Goal: Information Seeking & Learning: Learn about a topic

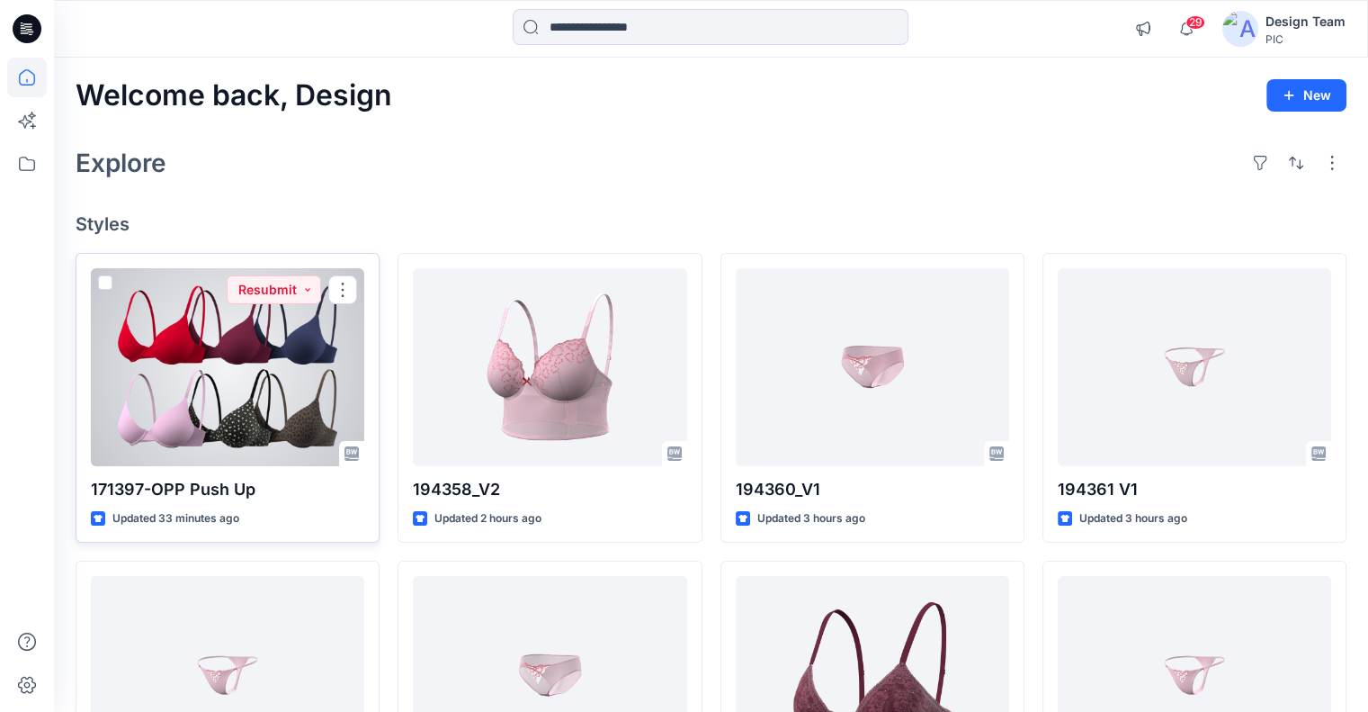
click at [314, 424] on div at bounding box center [227, 367] width 273 height 198
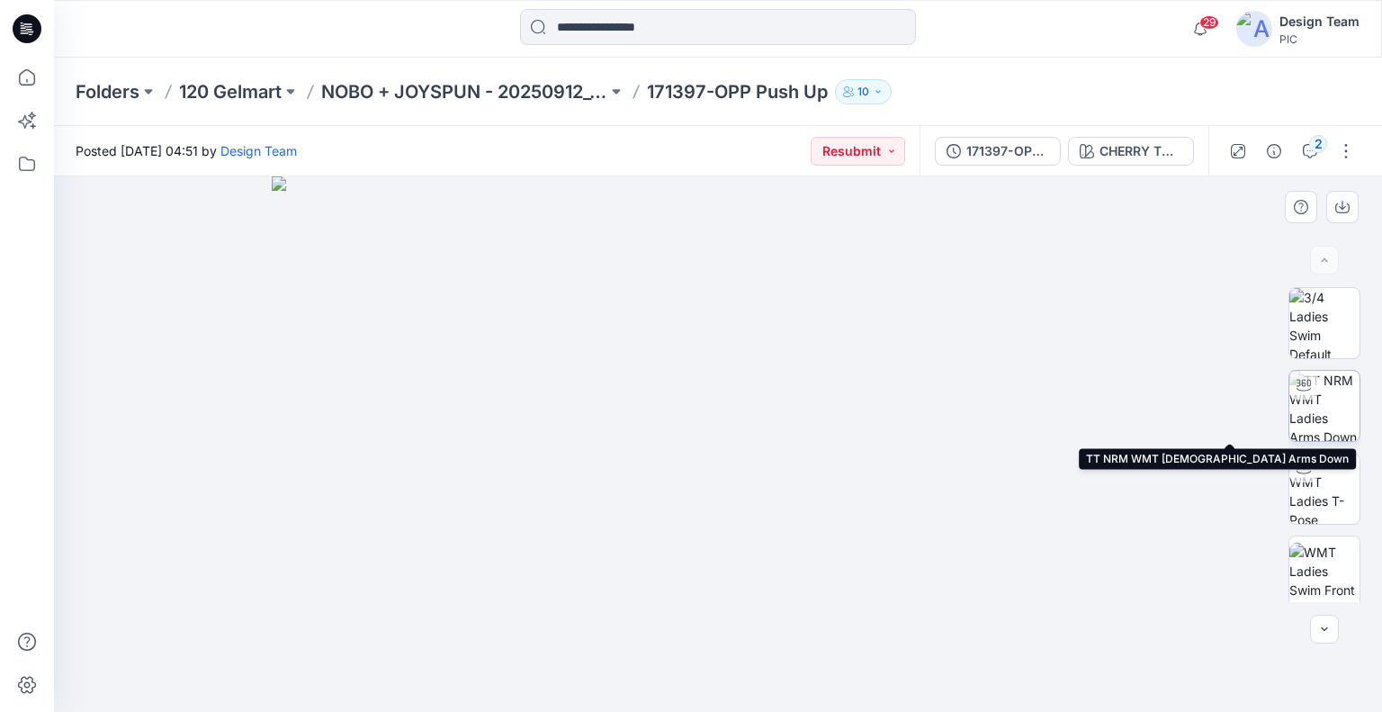
click at [1322, 401] on img at bounding box center [1324, 406] width 70 height 70
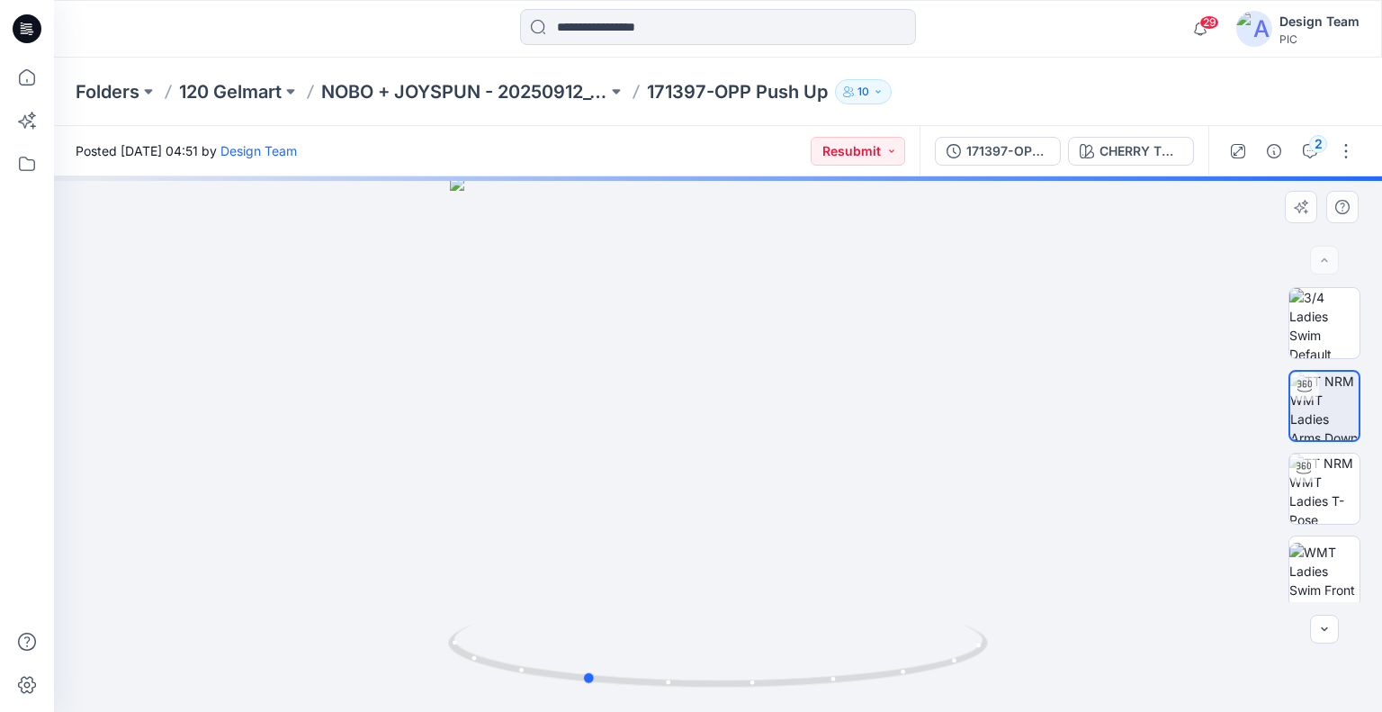
drag, startPoint x: 730, startPoint y: 681, endPoint x: 1140, endPoint y: 629, distance: 412.6
click at [1140, 629] on div at bounding box center [718, 443] width 1328 height 535
click at [1314, 485] on img at bounding box center [1324, 488] width 70 height 70
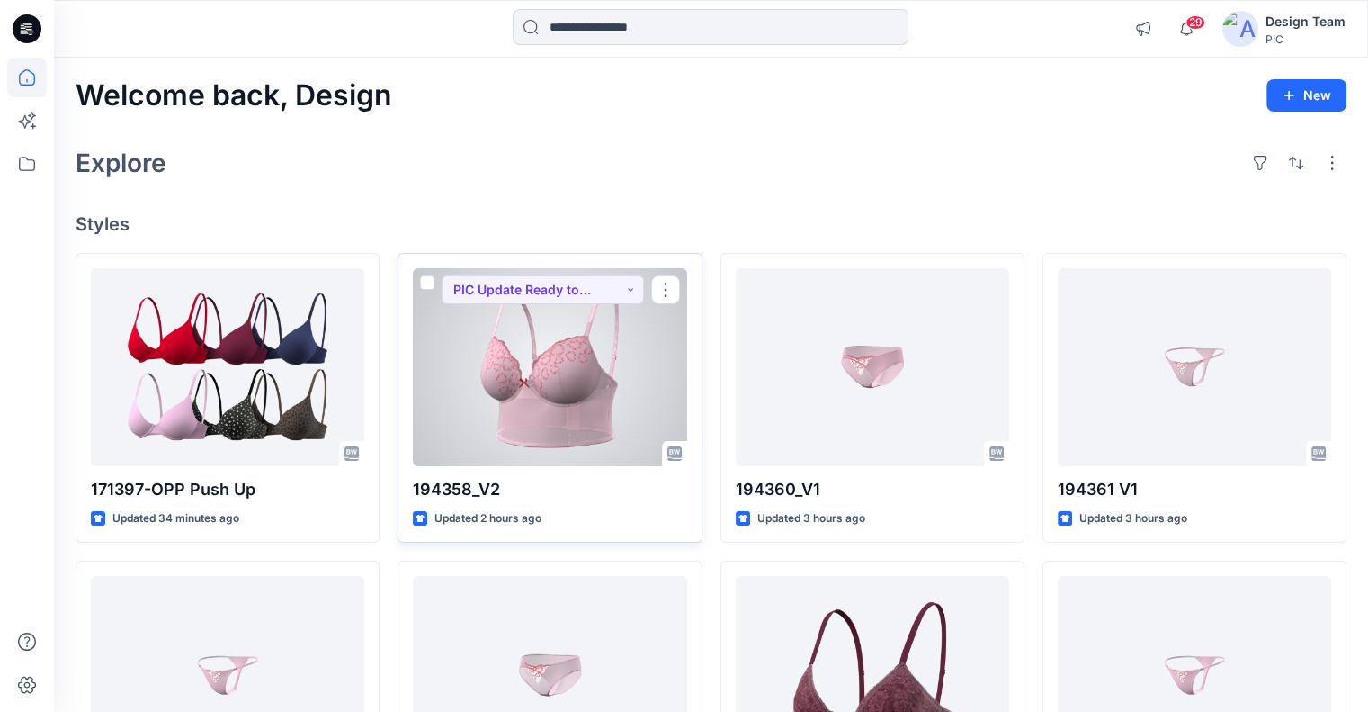
click at [590, 390] on div at bounding box center [549, 367] width 273 height 198
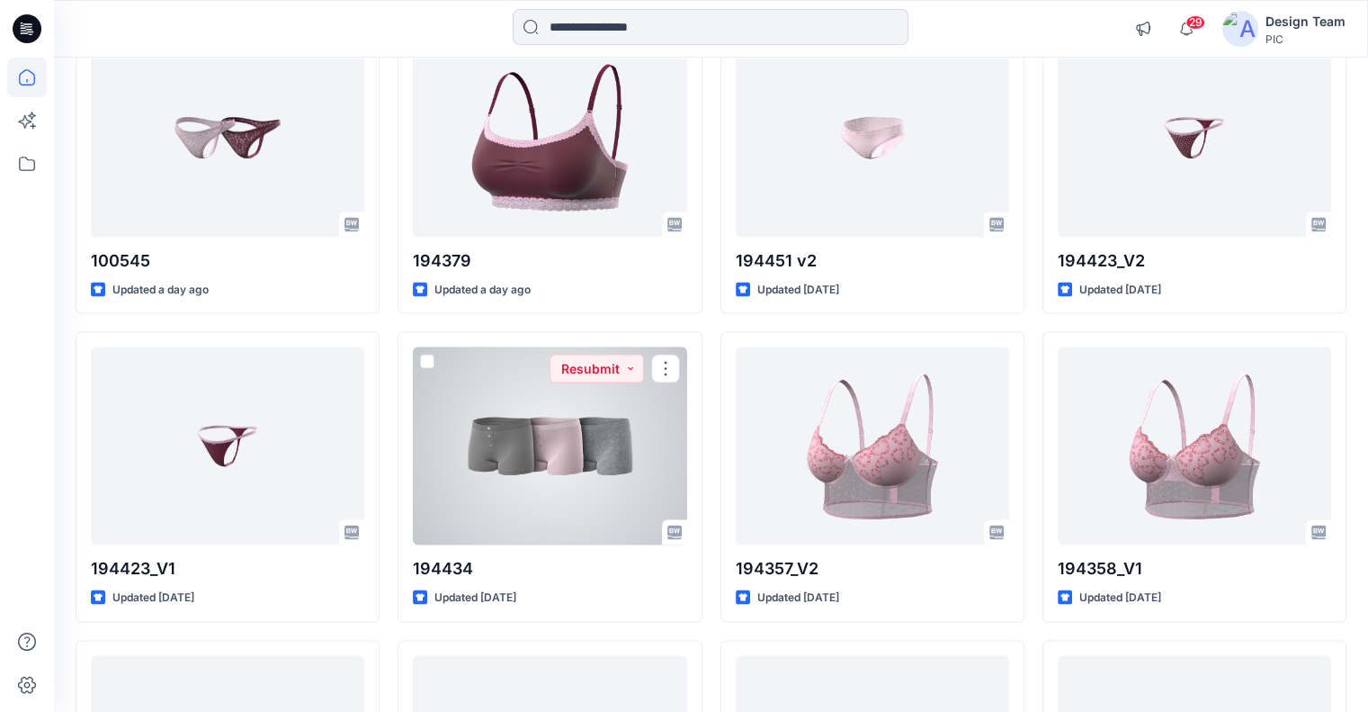
scroll to position [3666, 0]
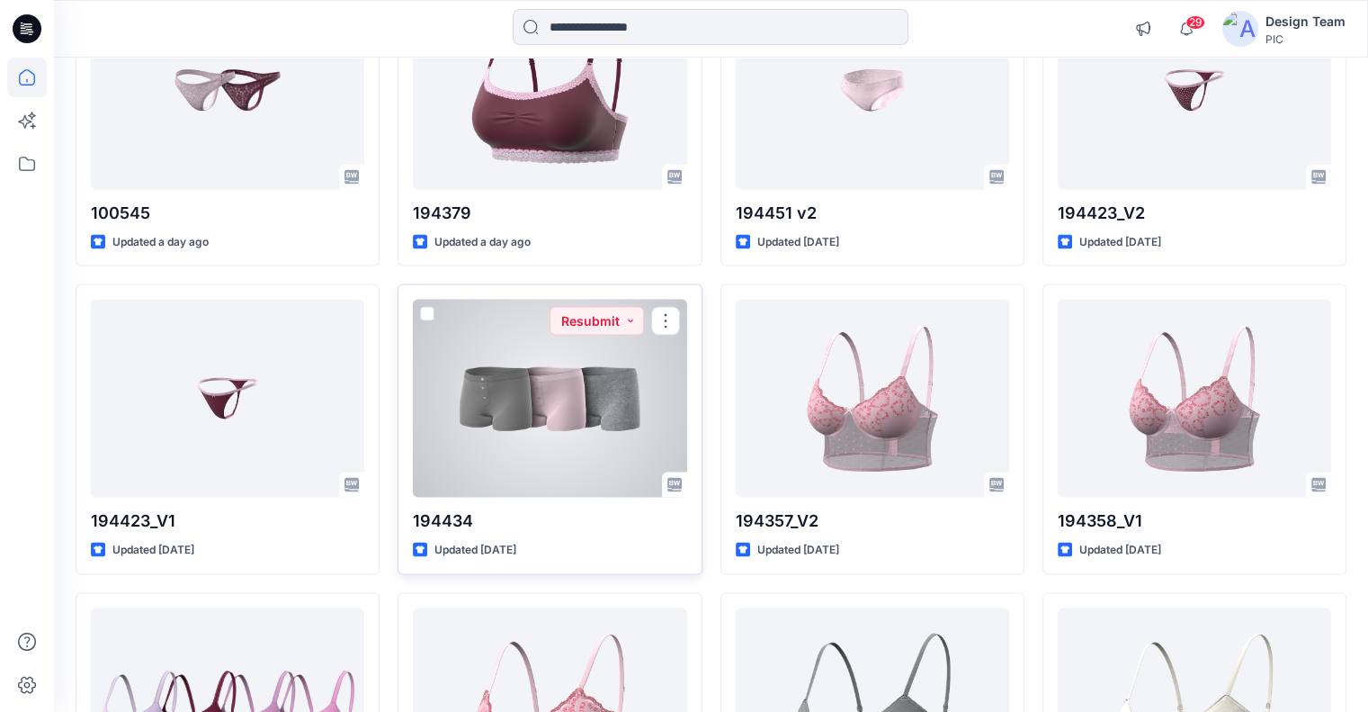
click at [579, 430] on div at bounding box center [549, 399] width 273 height 198
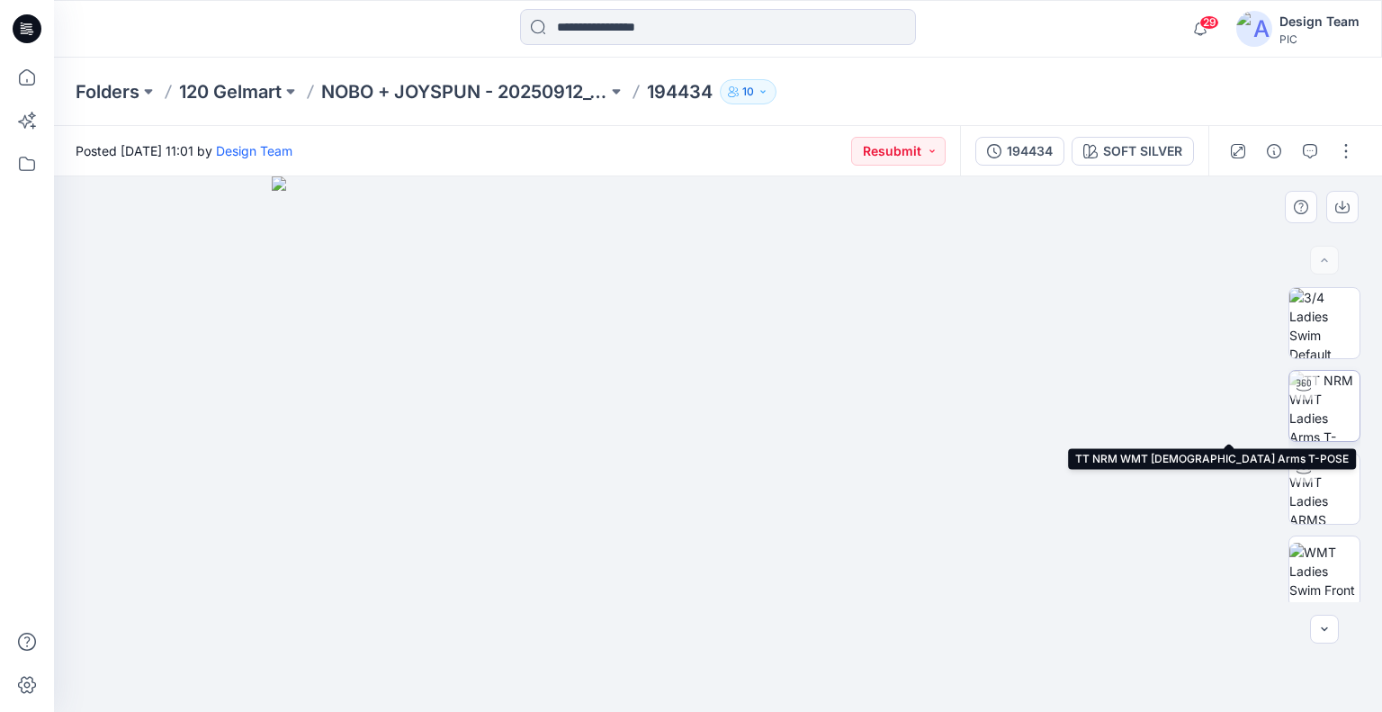
click at [1342, 426] on img at bounding box center [1324, 406] width 70 height 70
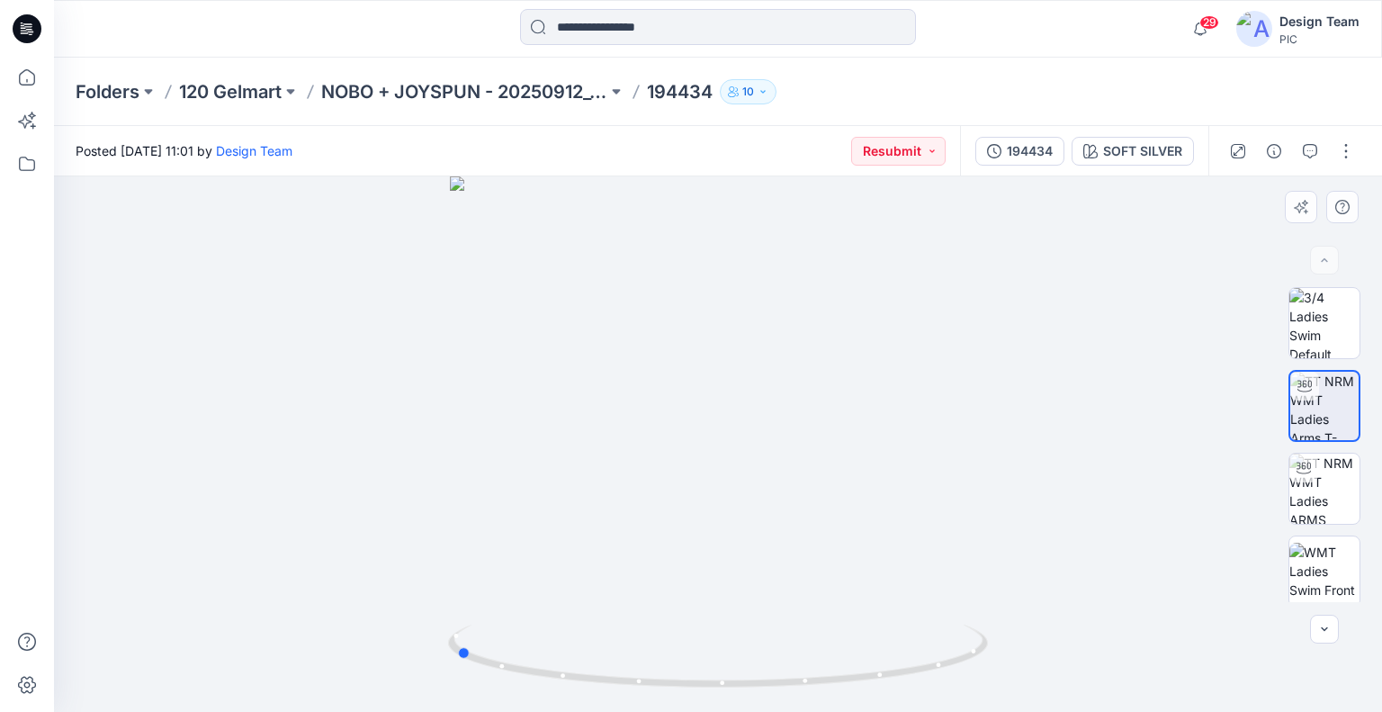
drag, startPoint x: 716, startPoint y: 683, endPoint x: 993, endPoint y: 669, distance: 277.4
click at [993, 669] on div at bounding box center [718, 443] width 1328 height 535
click at [1310, 508] on img at bounding box center [1324, 488] width 70 height 70
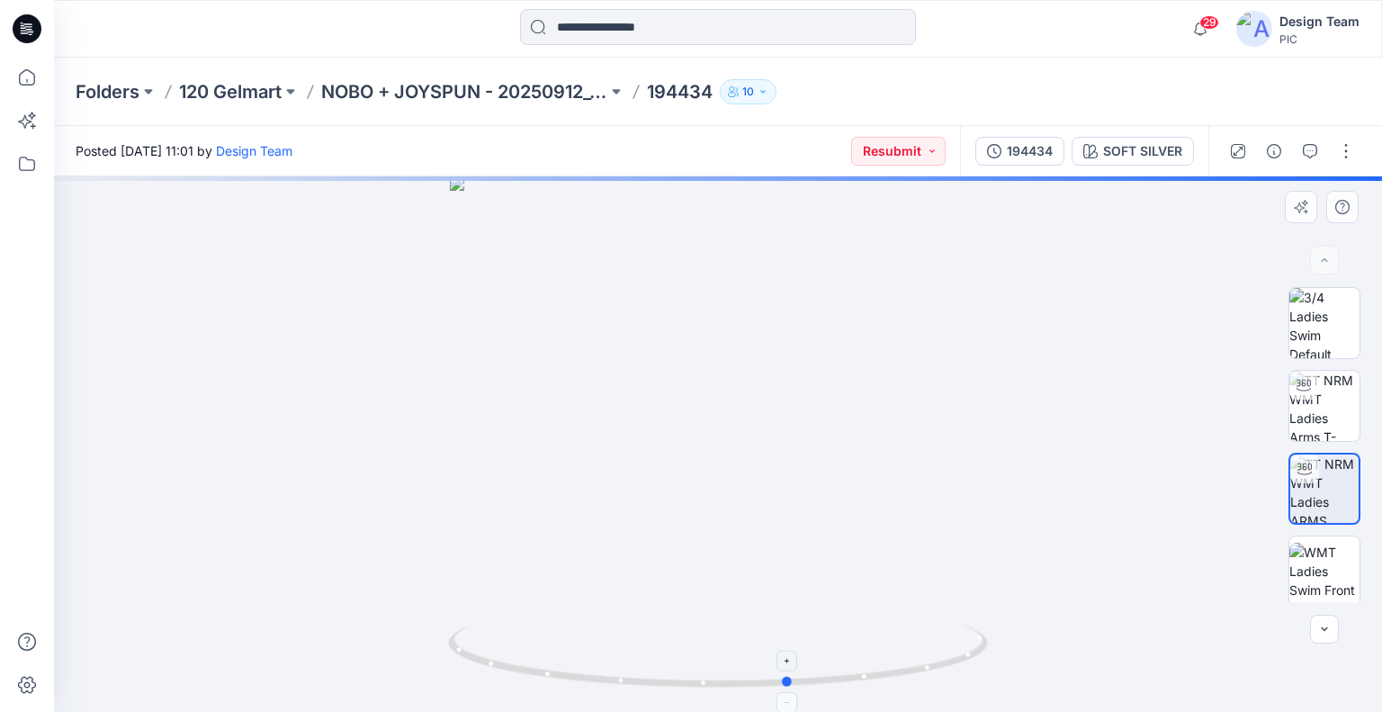
drag, startPoint x: 727, startPoint y: 677, endPoint x: 801, endPoint y: 674, distance: 74.7
click at [801, 674] on icon at bounding box center [720, 657] width 544 height 67
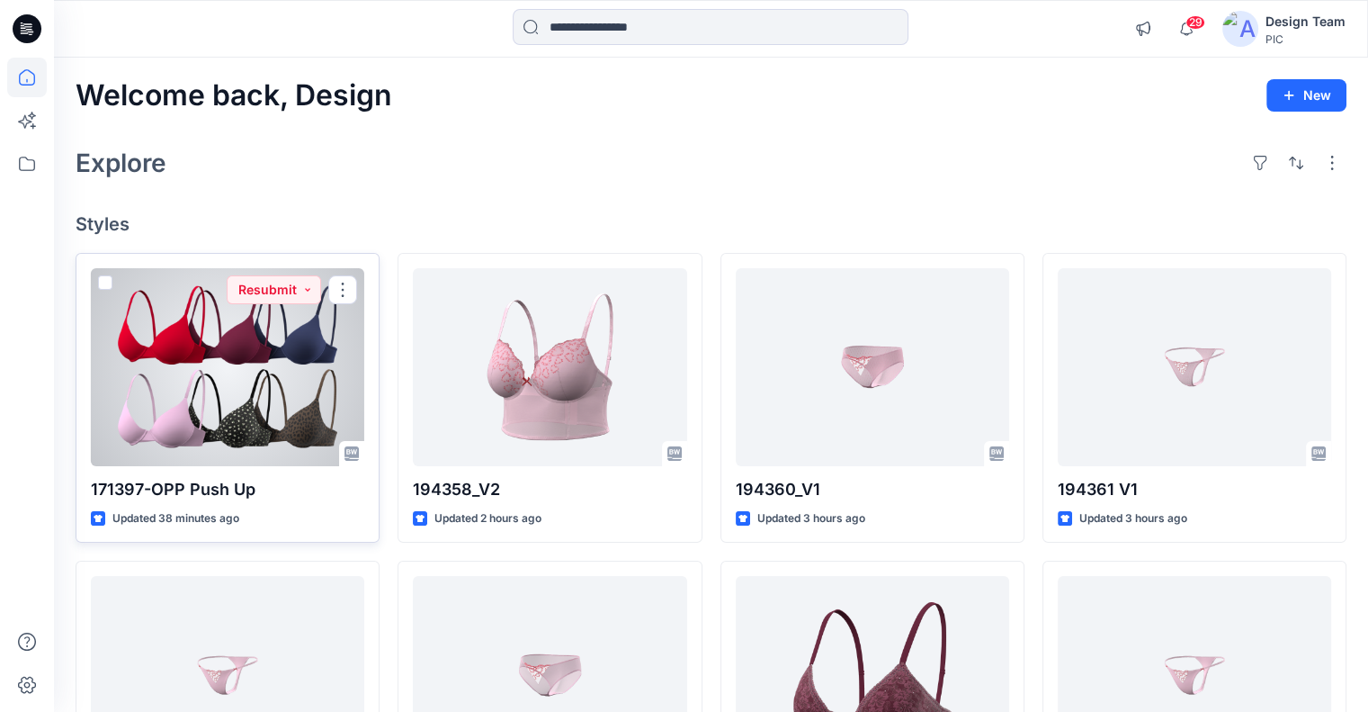
click at [325, 337] on div at bounding box center [227, 367] width 273 height 198
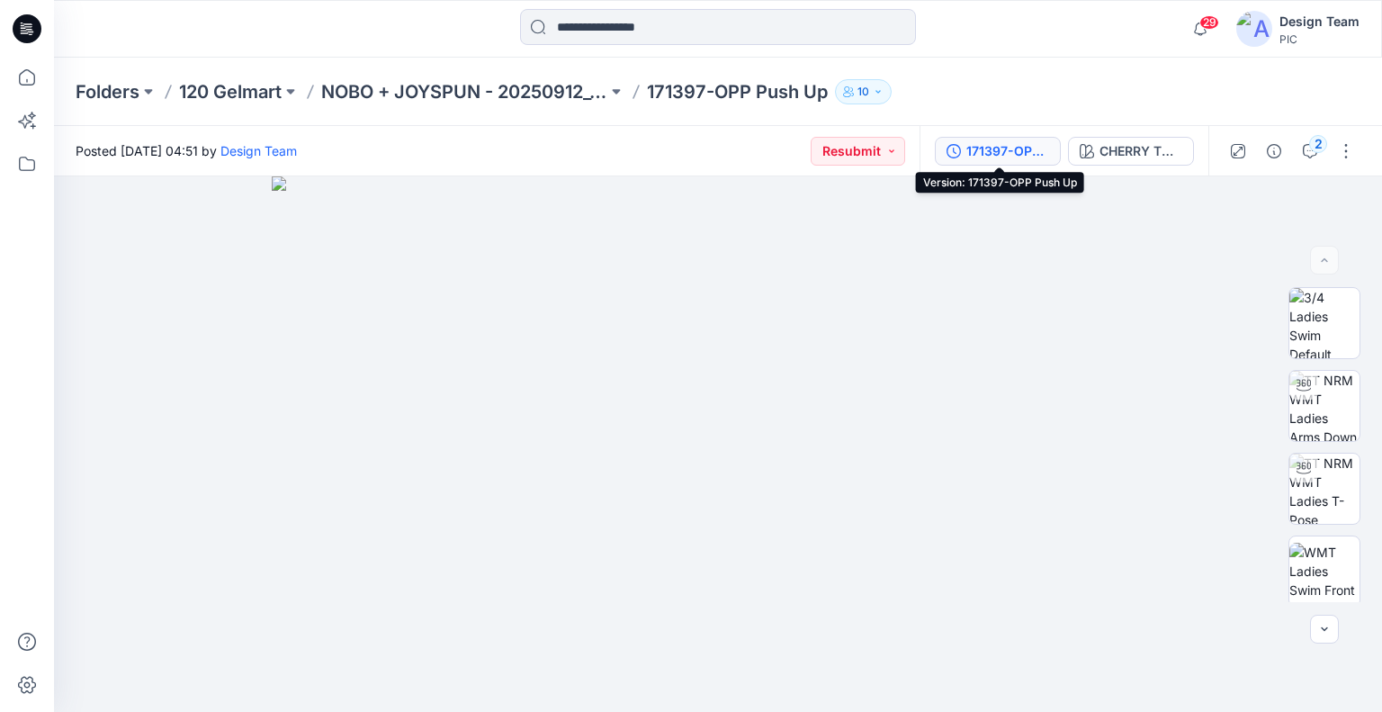
click at [1011, 161] on button "171397-OPP Push Up" at bounding box center [998, 151] width 126 height 29
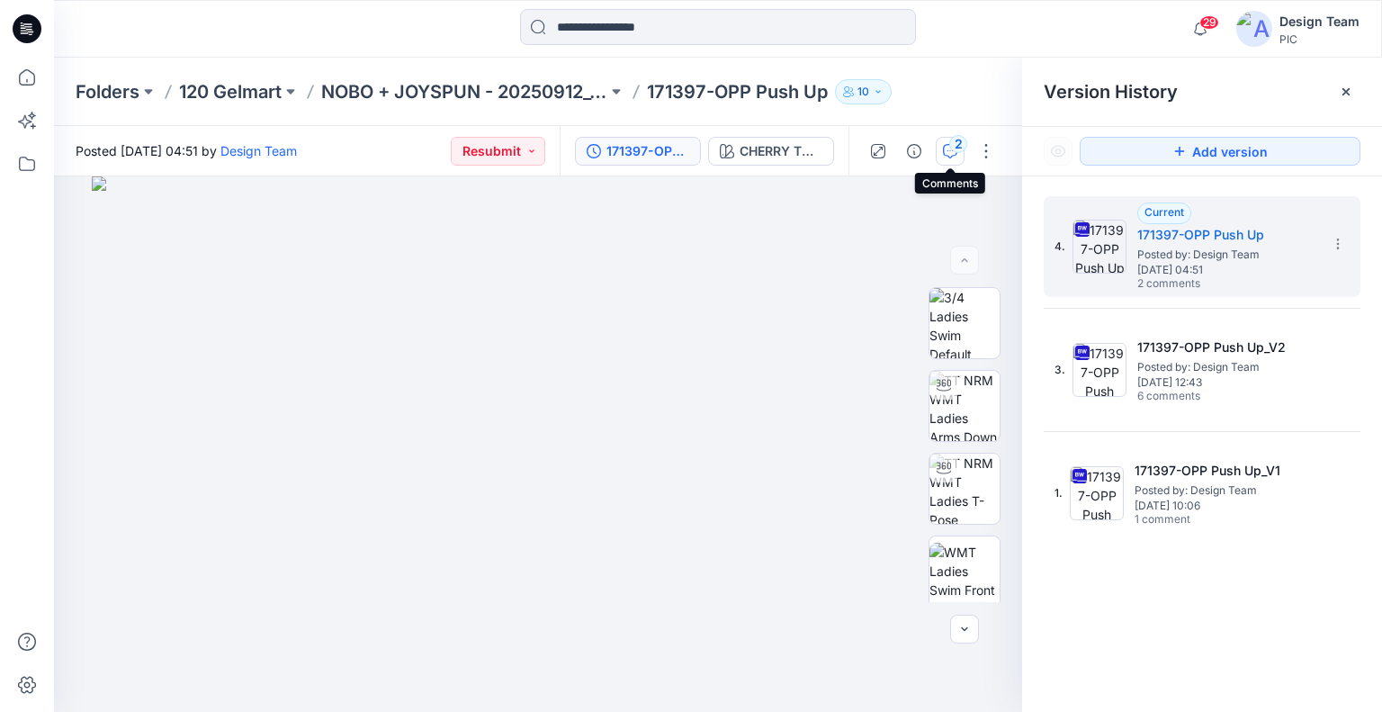
click at [961, 154] on button "2" at bounding box center [950, 151] width 29 height 29
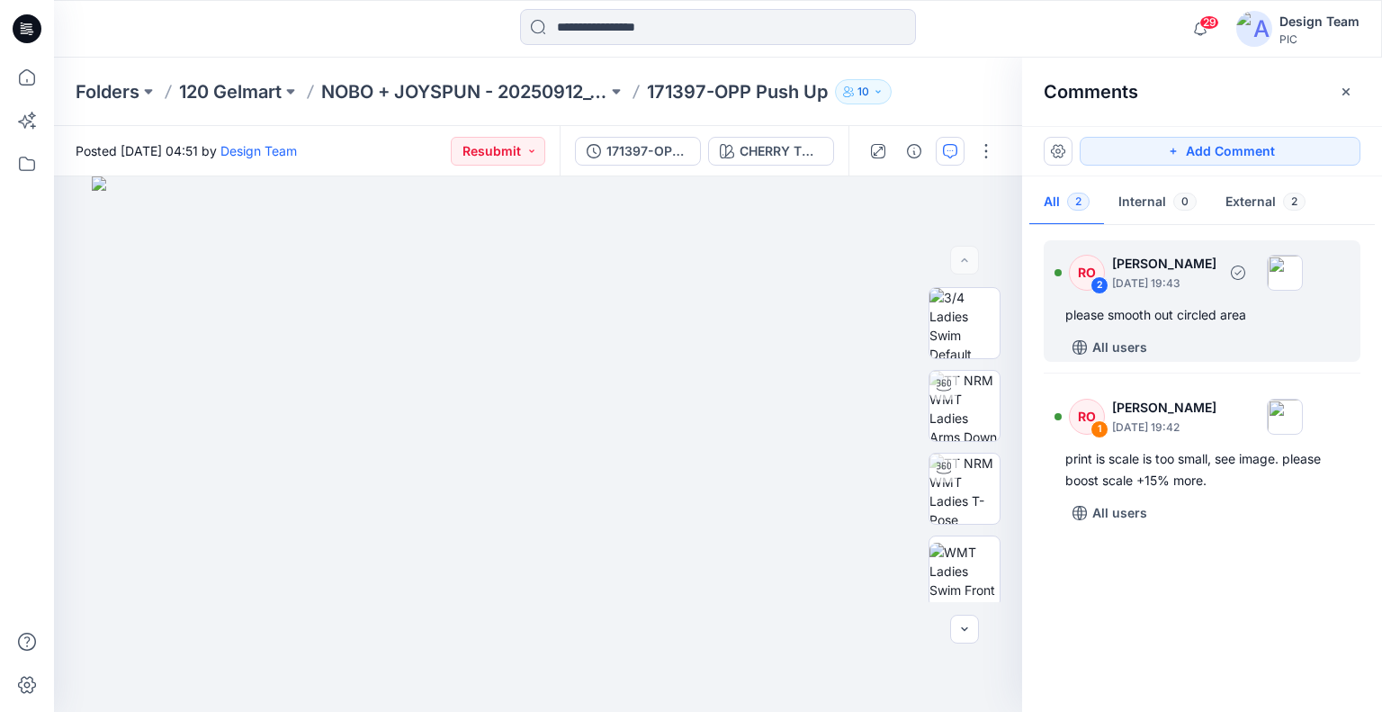
click at [1184, 294] on div "RO 2 [PERSON_NAME] [DATE] 19:43" at bounding box center [1178, 271] width 248 height 49
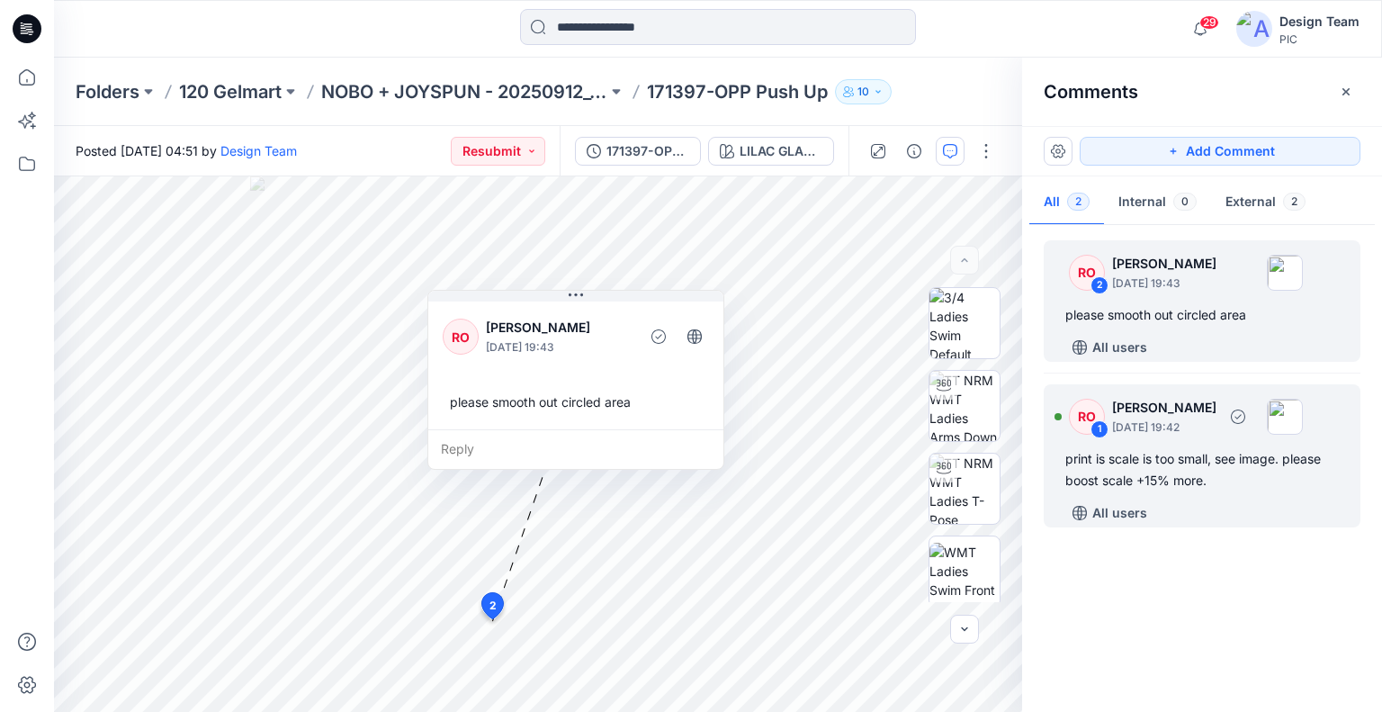
click at [1164, 409] on p "[PERSON_NAME]" at bounding box center [1164, 408] width 104 height 22
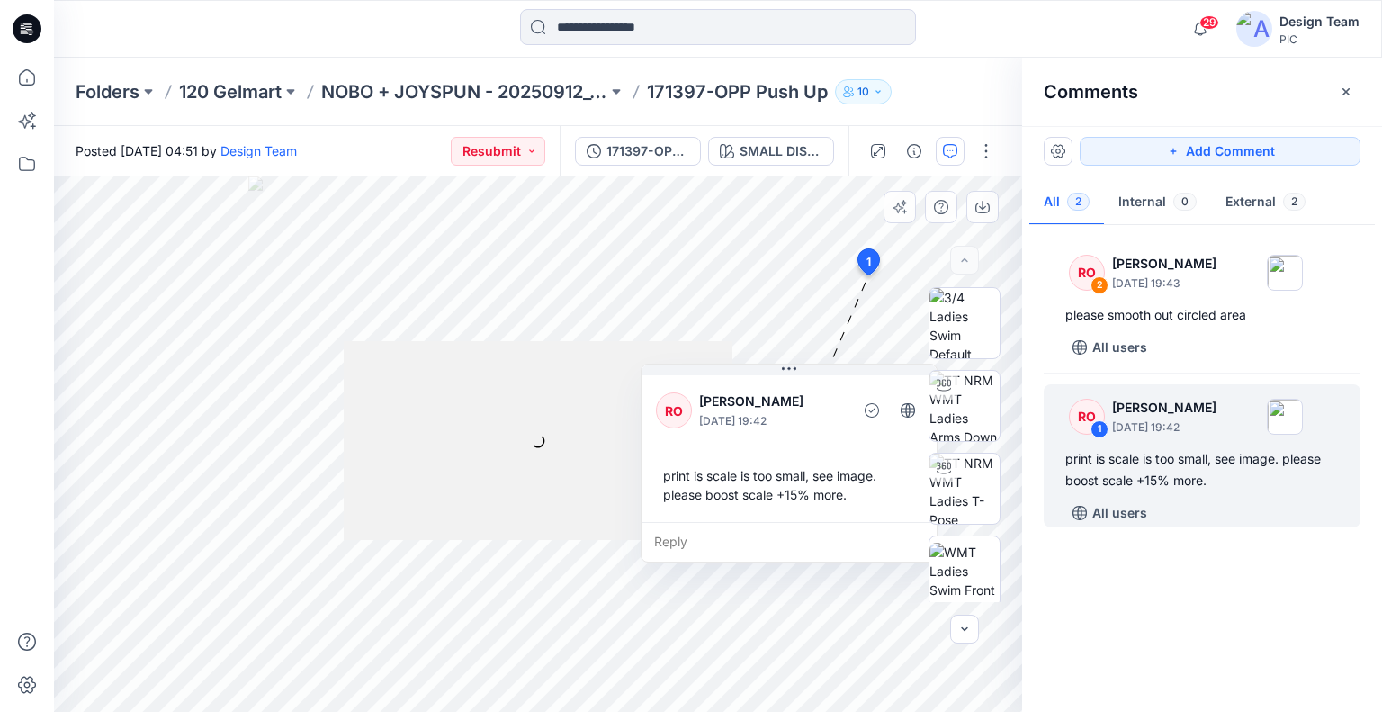
drag, startPoint x: 747, startPoint y: 359, endPoint x: 887, endPoint y: 577, distance: 259.7
click at [887, 511] on div "print is scale is too small, see image. please boost scale +15% more." at bounding box center [789, 485] width 266 height 52
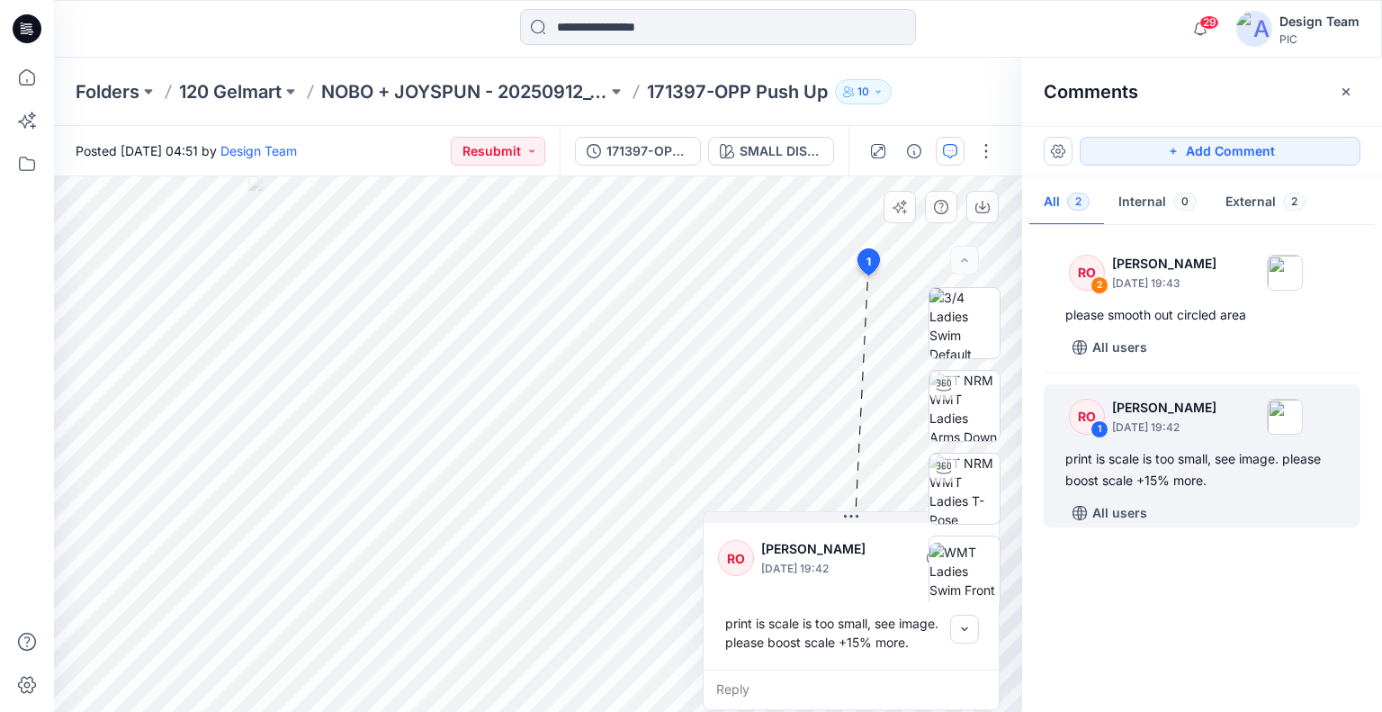
drag, startPoint x: 839, startPoint y: 501, endPoint x: 914, endPoint y: 464, distance: 83.3
click at [914, 464] on div "SMALL DISTY Loading... Material Properties Loading... 3 1 RO [PERSON_NAME] [DAT…" at bounding box center [538, 443] width 968 height 535
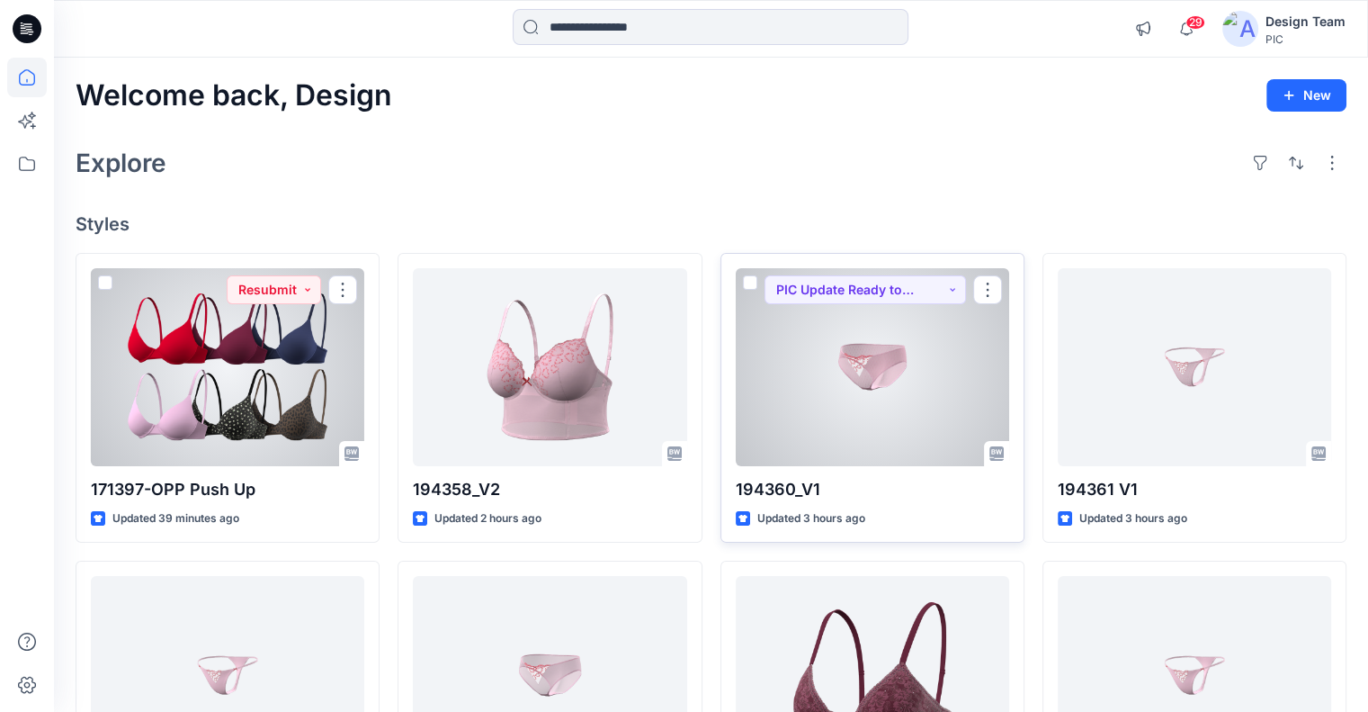
click at [787, 344] on div at bounding box center [872, 367] width 273 height 198
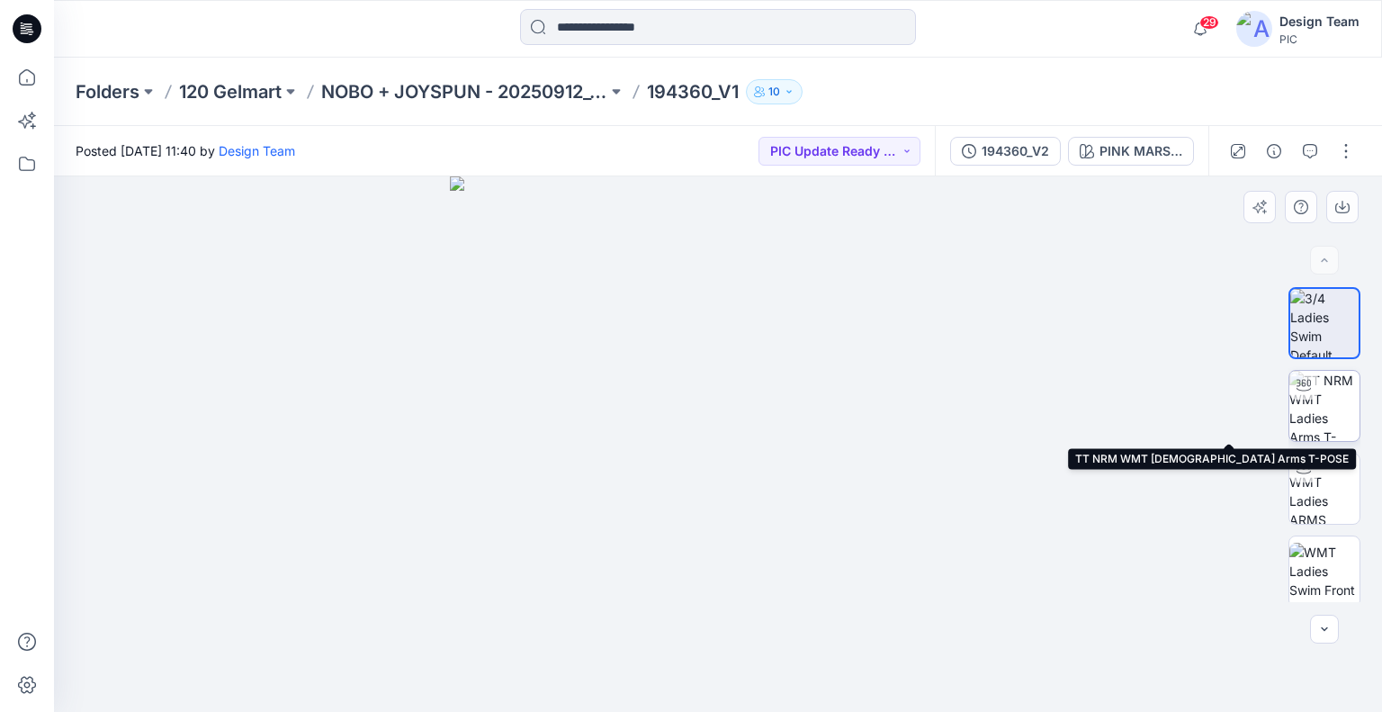
click at [1310, 400] on img at bounding box center [1324, 406] width 70 height 70
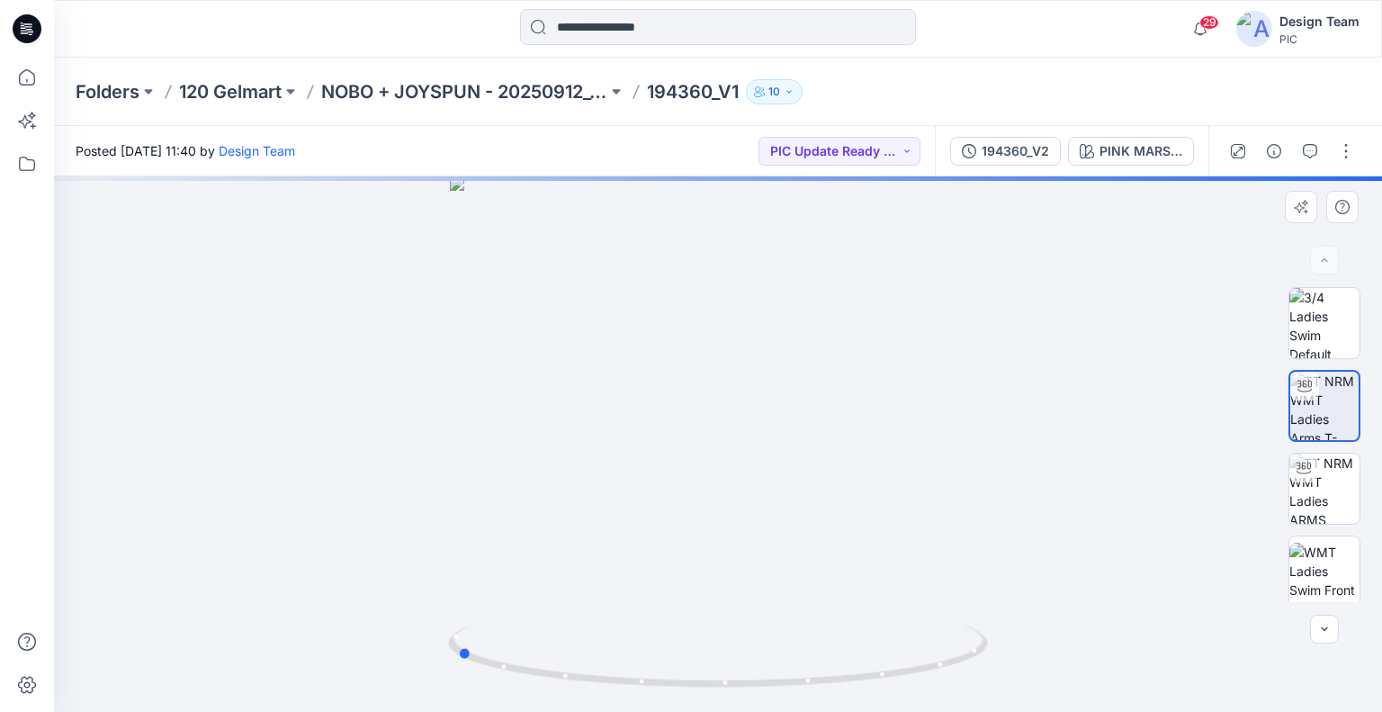
drag, startPoint x: 727, startPoint y: 688, endPoint x: 770, endPoint y: 670, distance: 46.8
click at [770, 670] on icon at bounding box center [720, 657] width 544 height 67
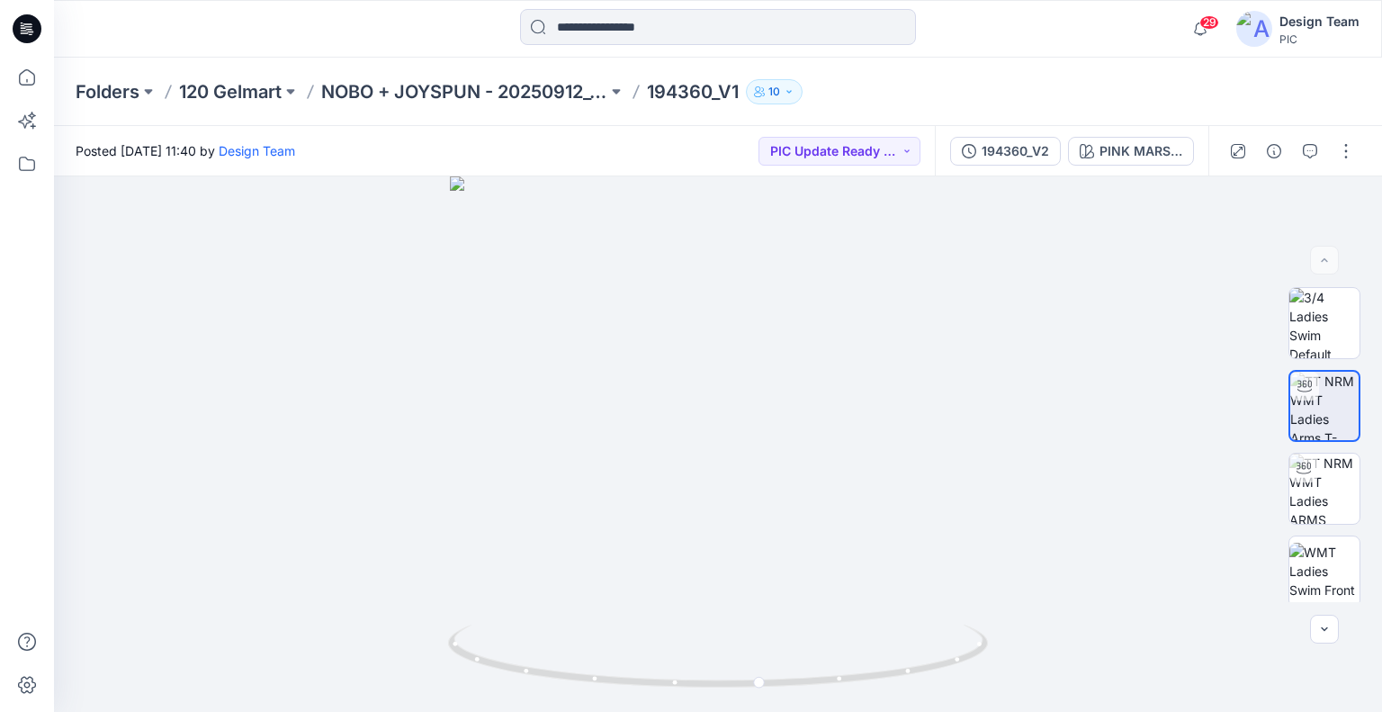
click at [30, 28] on icon at bounding box center [27, 28] width 29 height 29
